Goal: Transaction & Acquisition: Purchase product/service

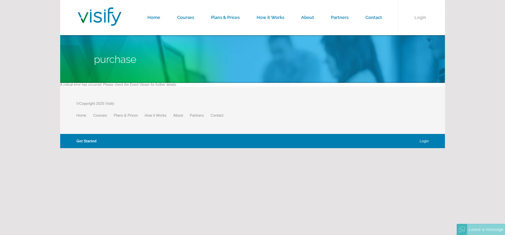
click at [84, 139] on link "Get Started" at bounding box center [86, 141] width 20 height 4
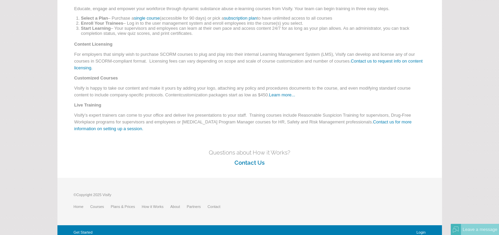
scroll to position [89, 0]
click at [471, 81] on form "Home Courses Plans & Prices How it Works About Partners Contact Login How it Wo…" at bounding box center [249, 75] width 499 height 328
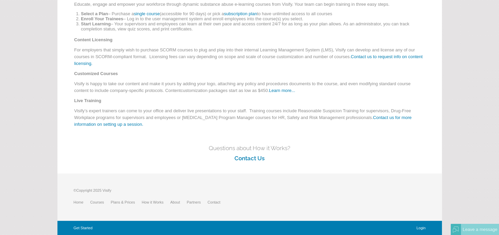
scroll to position [0, 0]
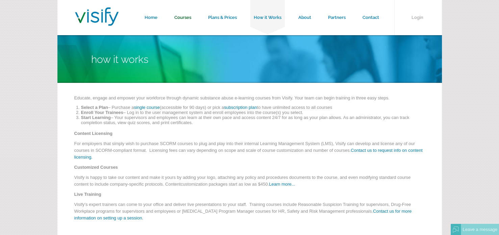
click at [181, 15] on link "Courses" at bounding box center [183, 17] width 34 height 35
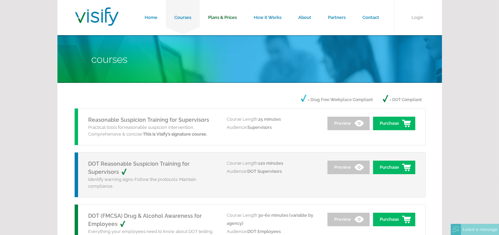
click at [227, 16] on link "Plans & Prices" at bounding box center [223, 17] width 46 height 35
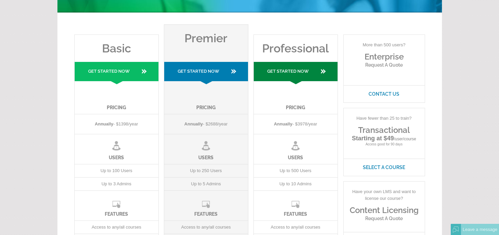
scroll to position [70, 0]
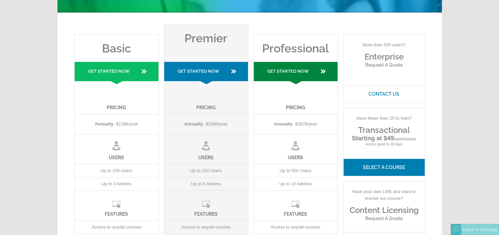
click at [371, 166] on link "Select A Course" at bounding box center [383, 166] width 81 height 17
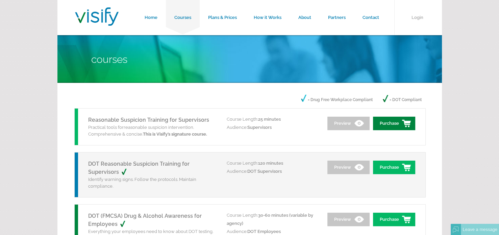
click at [406, 127] on link "Purchase" at bounding box center [394, 124] width 42 height 14
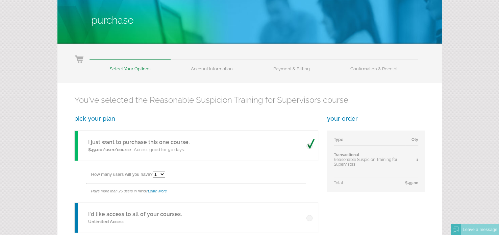
scroll to position [39, 0]
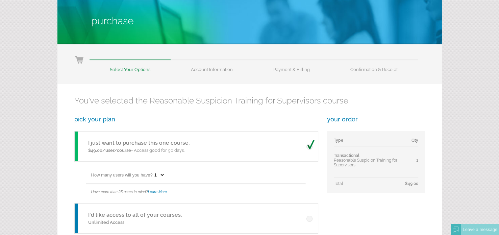
click at [402, 123] on div "your order Type Qty Transactional Reasonable Suspicion Training for Supervisors…" at bounding box center [376, 154] width 98 height 77
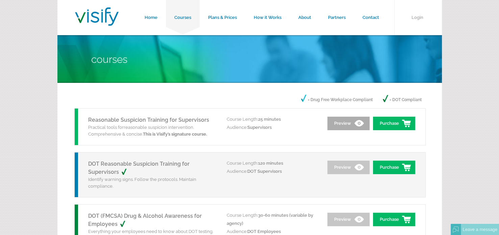
click at [349, 127] on link "Preview" at bounding box center [348, 124] width 42 height 14
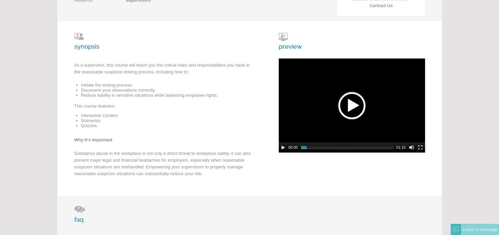
scroll to position [119, 0]
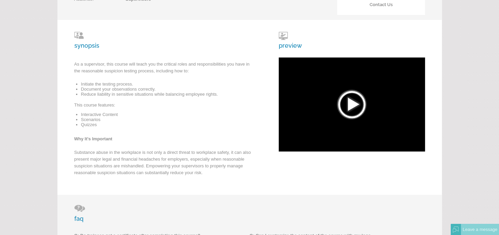
click at [361, 118] on div at bounding box center [352, 104] width 34 height 34
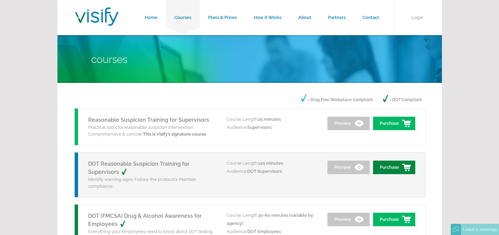
click at [399, 170] on link "Purchase" at bounding box center [394, 167] width 42 height 14
click at [348, 164] on link "Preview" at bounding box center [348, 167] width 42 height 14
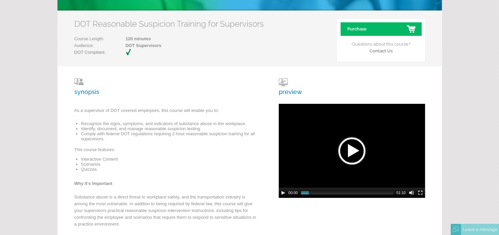
scroll to position [76, 0]
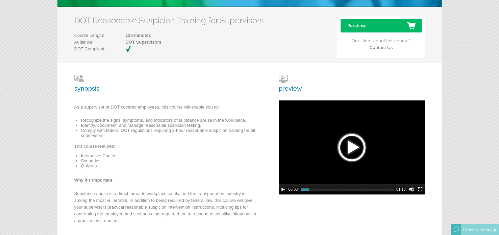
click at [347, 146] on div at bounding box center [352, 147] width 34 height 34
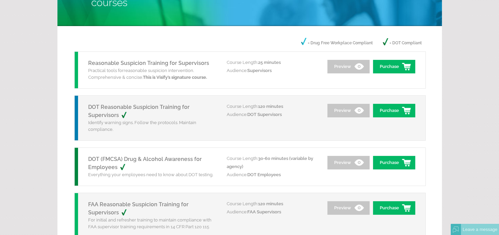
scroll to position [59, 0]
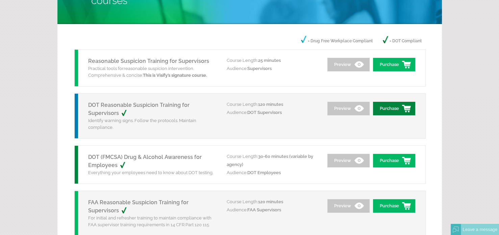
click at [395, 106] on link "Purchase" at bounding box center [394, 109] width 42 height 14
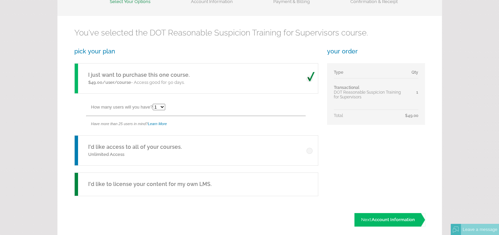
scroll to position [107, 0]
click at [405, 216] on span "Account Information" at bounding box center [392, 218] width 43 height 5
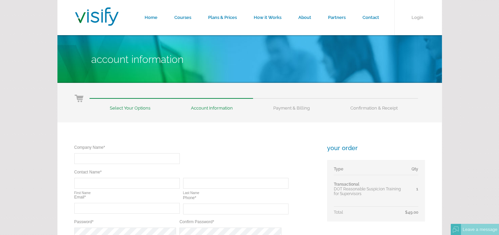
click at [256, 140] on div "Company Name* Required Contact Name* Required Required First Name Last Name Ema…" at bounding box center [249, 216] width 384 height 189
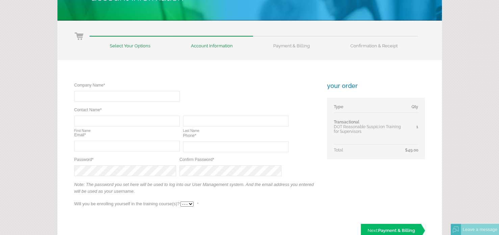
scroll to position [65, 0]
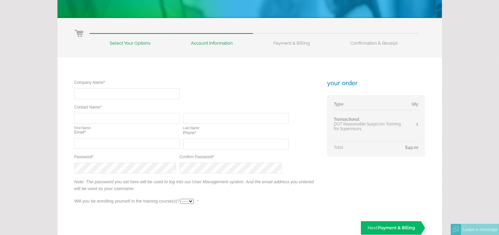
click at [117, 94] on input "text" at bounding box center [126, 93] width 105 height 11
type input "M&S Haulers,LLC"
click at [80, 119] on input "text" at bounding box center [126, 118] width 105 height 11
type input "Mario"
click at [189, 119] on input "A." at bounding box center [235, 118] width 105 height 11
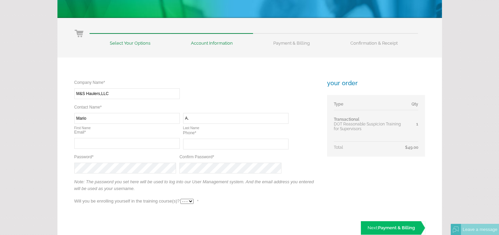
type input "A"
type input "Palomares"
click at [87, 117] on input "Mario" at bounding box center [126, 118] width 105 height 11
type input "Mario A."
click at [81, 143] on input "text" at bounding box center [126, 143] width 105 height 11
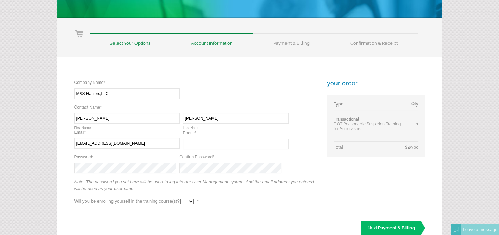
type input "mstransportation08@gmail.com"
click at [212, 145] on input "(817) 528-9832" at bounding box center [235, 143] width 105 height 11
type input "(817) 528-0214"
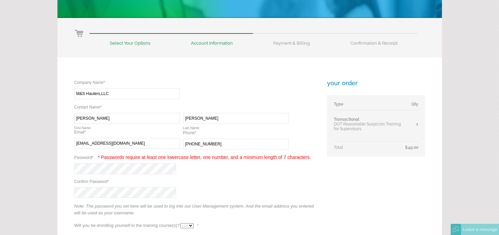
click at [101, 195] on div "Company Name* Required M&S Haulers,LLC Contact Name* Required Required Mario A.…" at bounding box center [195, 157] width 243 height 156
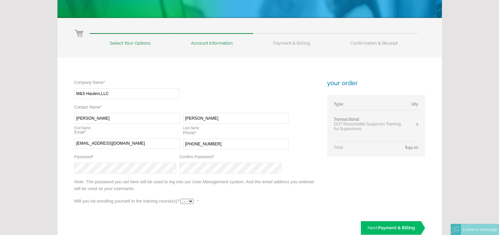
click at [230, 200] on div "Company Name* Required M&S Haulers,LLC Contact Name* Required Required Mario A.…" at bounding box center [195, 144] width 243 height 131
click at [190, 201] on select "- - - Yes No" at bounding box center [186, 201] width 13 height 5
select select "Yes"
click at [180, 199] on select "- - - Yes No" at bounding box center [186, 201] width 13 height 5
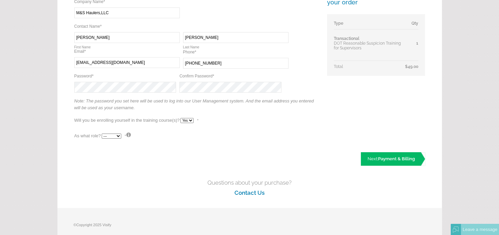
scroll to position [155, 0]
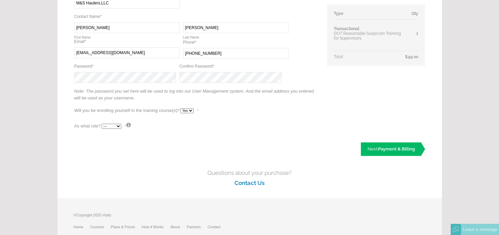
click at [118, 126] on select "--- Teacher Student" at bounding box center [112, 126] width 20 height 5
click at [102, 124] on select "--- Teacher Student" at bounding box center [112, 126] width 20 height 5
click at [388, 149] on span "Payment & Billing" at bounding box center [396, 148] width 37 height 5
click at [119, 126] on select "--- Teacher Student" at bounding box center [112, 126] width 20 height 5
select select "False"
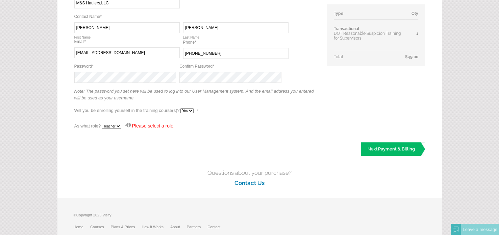
click at [102, 124] on select "--- Teacher Student" at bounding box center [112, 126] width 20 height 5
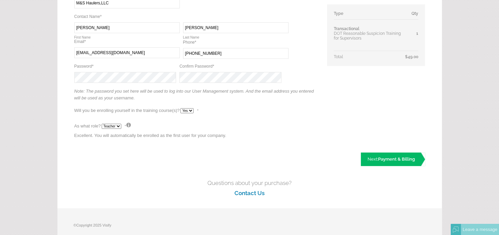
click at [293, 100] on p "Note: The password you set here will be used to log into our User Management sy…" at bounding box center [195, 96] width 243 height 17
click at [389, 157] on span "Payment & Billing" at bounding box center [396, 158] width 37 height 5
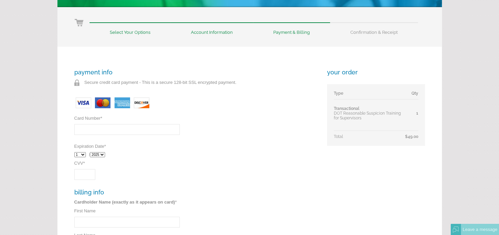
scroll to position [78, 0]
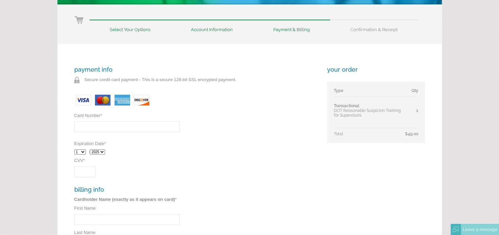
click at [97, 128] on input "Card Number *" at bounding box center [126, 126] width 105 height 11
type input "[CREDIT_CARD_NUMBER]"
click at [82, 152] on select "1 2 3 4 5 6 7 8 9 10 11 12" at bounding box center [79, 151] width 11 height 5
select select "9"
click at [105, 152] on select "2025 2026 2027 2028 2029 2030 2031 2032" at bounding box center [97, 151] width 15 height 5
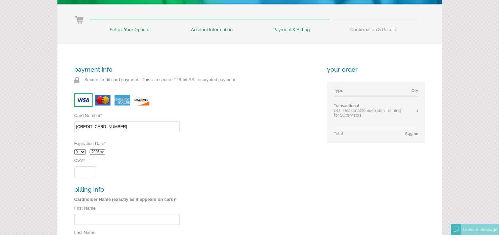
select select "2028"
click at [92, 149] on select "2025 2026 2027 2028 2029 2030 2031 2032" at bounding box center [97, 151] width 15 height 5
click at [78, 170] on input "CVV *" at bounding box center [84, 171] width 21 height 11
type input "651"
click at [147, 164] on div "payment info Secure credit card payment - This is a secure 128-bit SSL encrypte…" at bounding box center [195, 224] width 243 height 316
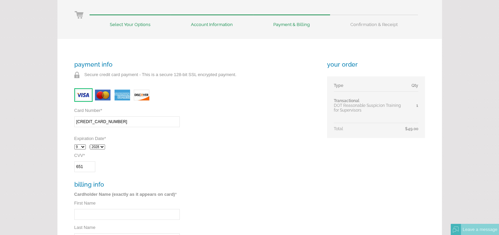
scroll to position [83, 0]
click at [213, 23] on li "Account Information" at bounding box center [212, 21] width 82 height 12
click at [112, 217] on input "First Name" at bounding box center [126, 214] width 105 height 11
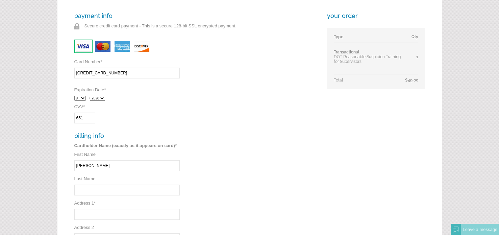
scroll to position [134, 0]
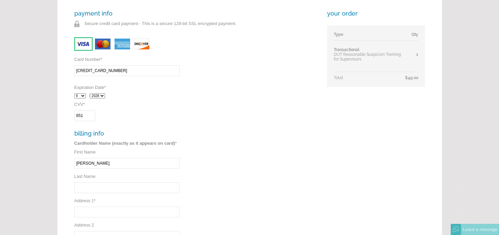
type input "Luz"
type input "Palomares"
click at [112, 217] on div "payment info Secure credit card payment - This is a secure 128-bit SSL encrypte…" at bounding box center [195, 168] width 243 height 316
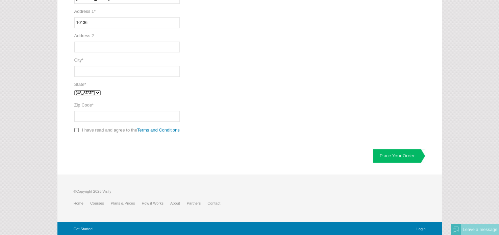
click at [88, 22] on input "10136" at bounding box center [126, 22] width 105 height 11
type input "10136 FM 1902"
type input "Crowley"
select select "TX"
type input "76036"
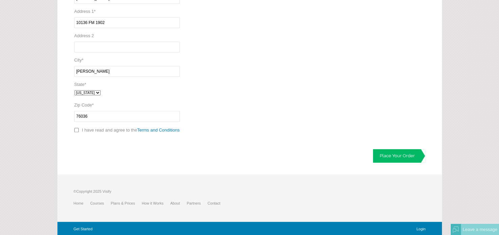
click at [77, 131] on p "I have read and agree to the Terms and Conditions Required" at bounding box center [195, 132] width 243 height 10
click at [76, 129] on input "checkbox" at bounding box center [76, 130] width 4 height 4
checkbox input "true"
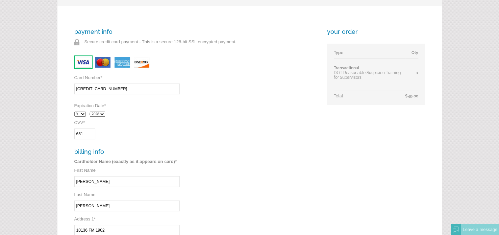
scroll to position [0, 0]
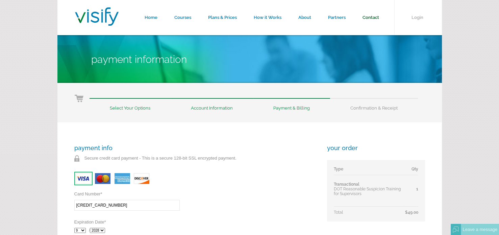
click at [373, 17] on link "Contact" at bounding box center [370, 17] width 33 height 35
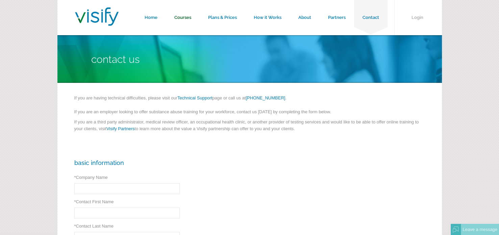
click at [184, 18] on link "Courses" at bounding box center [183, 17] width 34 height 35
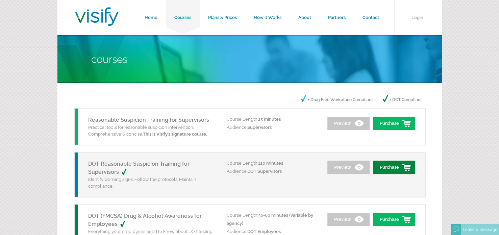
click at [397, 165] on link "Purchase" at bounding box center [394, 167] width 42 height 14
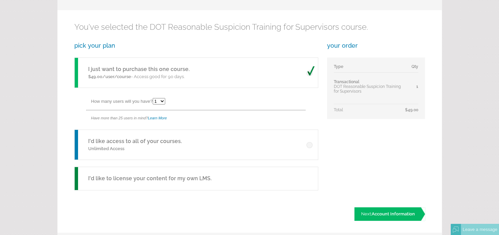
scroll to position [113, 0]
click at [363, 214] on link "Next: Account Information" at bounding box center [389, 213] width 71 height 14
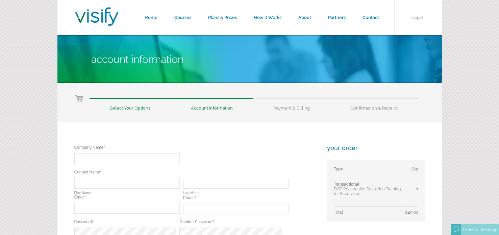
click at [363, 214] on td "Total" at bounding box center [369, 210] width 71 height 8
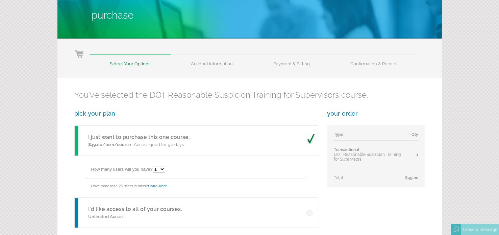
scroll to position [44, 0]
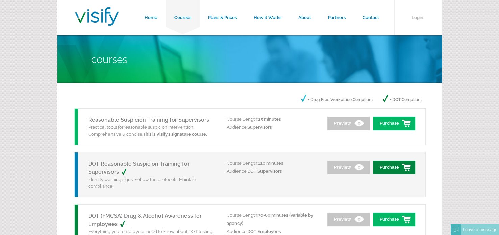
click at [386, 164] on link "Purchase" at bounding box center [394, 167] width 42 height 14
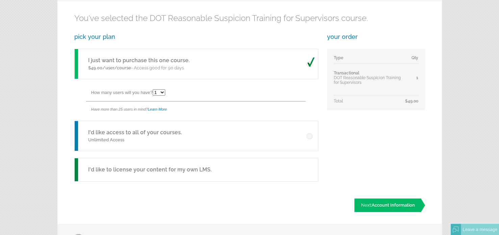
scroll to position [122, 0]
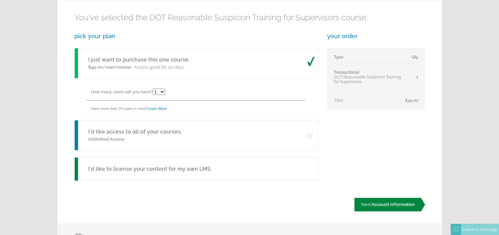
click at [394, 204] on span "Account Information" at bounding box center [392, 204] width 43 height 5
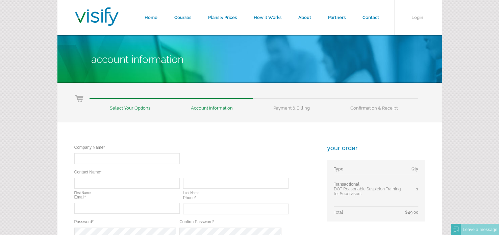
click at [132, 159] on input "text" at bounding box center [126, 158] width 105 height 11
type input "M&S Haulers,LLC"
click at [100, 187] on input "text" at bounding box center [126, 183] width 105 height 11
type input "Luz Veronica"
type input "[PERSON_NAME]"
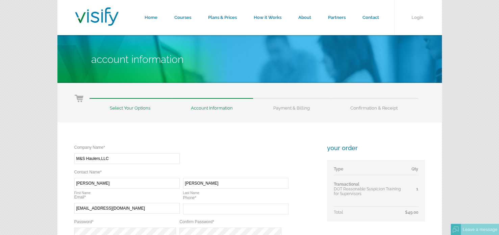
type input "mstransportation08@gmail.com"
type input "(817) 528-9832"
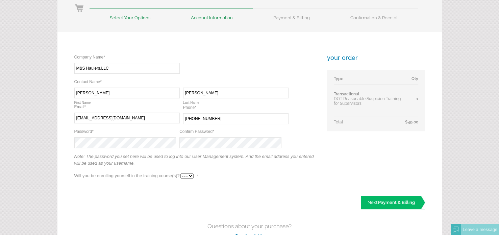
scroll to position [108, 0]
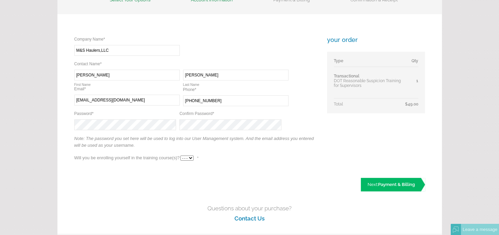
click at [190, 157] on select "- - - Yes No" at bounding box center [186, 157] width 13 height 5
select select "Yes"
click at [180, 155] on select "- - - Yes No" at bounding box center [186, 157] width 13 height 5
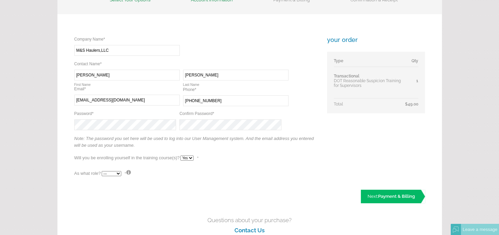
click at [119, 174] on select "--- Teacher Student" at bounding box center [112, 173] width 20 height 5
select select "False"
click at [102, 171] on select "--- Teacher Student" at bounding box center [112, 173] width 20 height 5
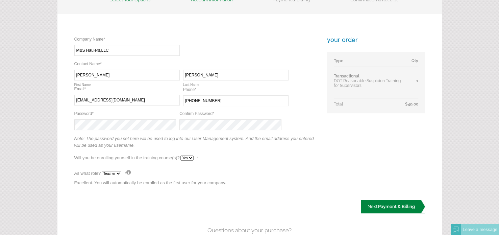
click at [400, 202] on link "Next: Payment & Billing" at bounding box center [393, 207] width 64 height 14
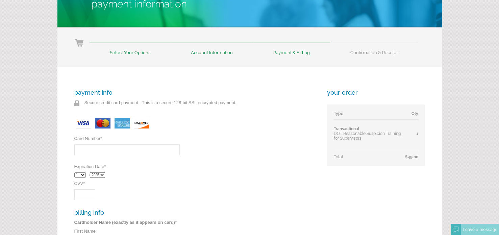
scroll to position [57, 0]
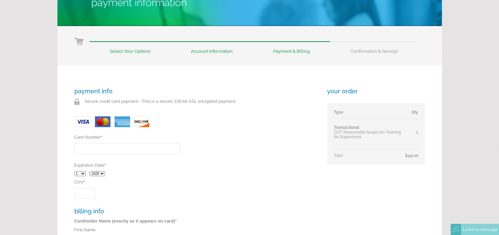
click at [122, 151] on input "Card Number *" at bounding box center [126, 148] width 105 height 11
type input "[CREDIT_CARD_NUMBER]"
select select "9"
select select "2028"
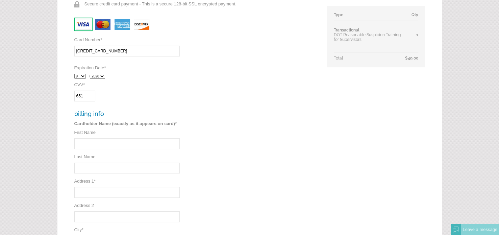
scroll to position [154, 0]
type input "651"
click at [111, 142] on input "First Name" at bounding box center [126, 143] width 105 height 11
type input "[PERSON_NAME]"
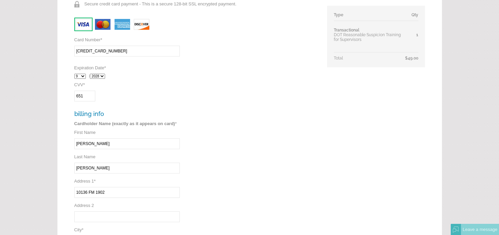
type input "10136 FM 1902"
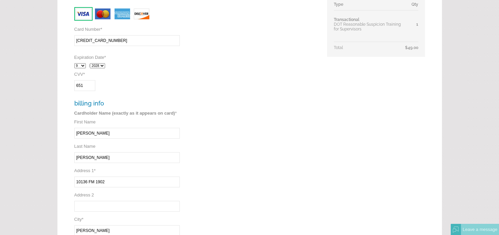
type input "[PERSON_NAME]"
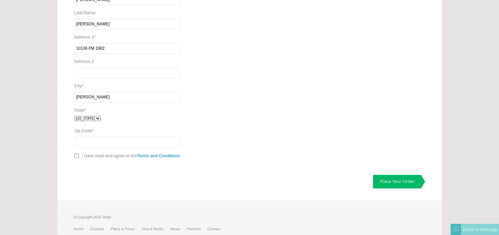
select select "[GEOGRAPHIC_DATA]"
type input "76036"
click at [77, 156] on input "checkbox" at bounding box center [76, 155] width 4 height 4
checkbox input "true"
click at [391, 180] on link "Place Your Order" at bounding box center [399, 182] width 52 height 14
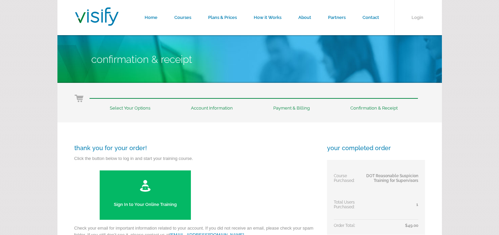
click at [411, 177] on span "DOT Reasonable Suspicion Training for Supervisors" at bounding box center [392, 177] width 52 height 9
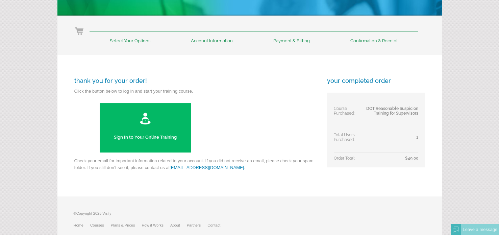
scroll to position [69, 0]
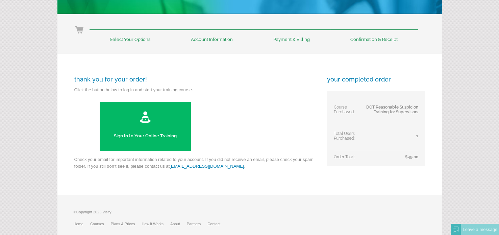
click at [138, 133] on link "Sign In to Your Online Training" at bounding box center [145, 126] width 91 height 49
